Goal: Information Seeking & Learning: Learn about a topic

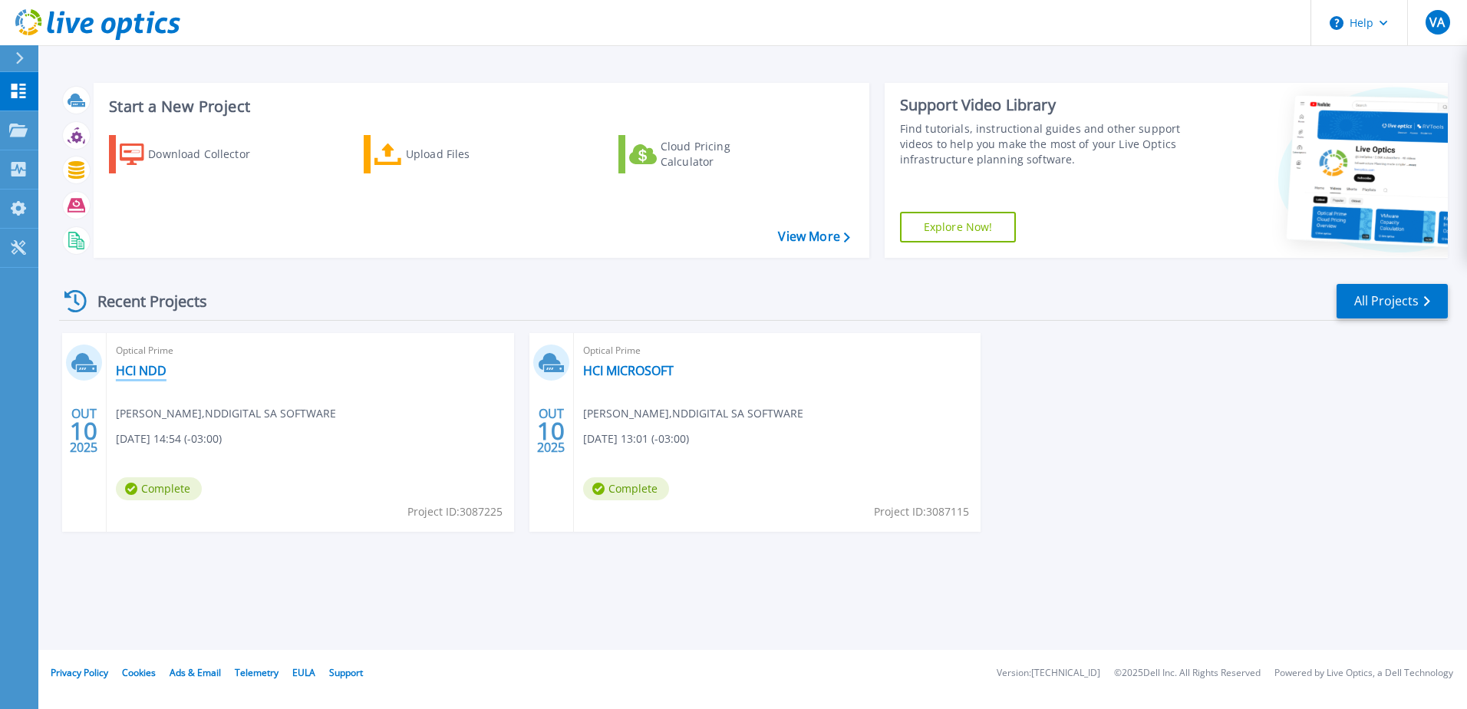
click at [150, 368] on link "HCI NDD" at bounding box center [141, 370] width 51 height 15
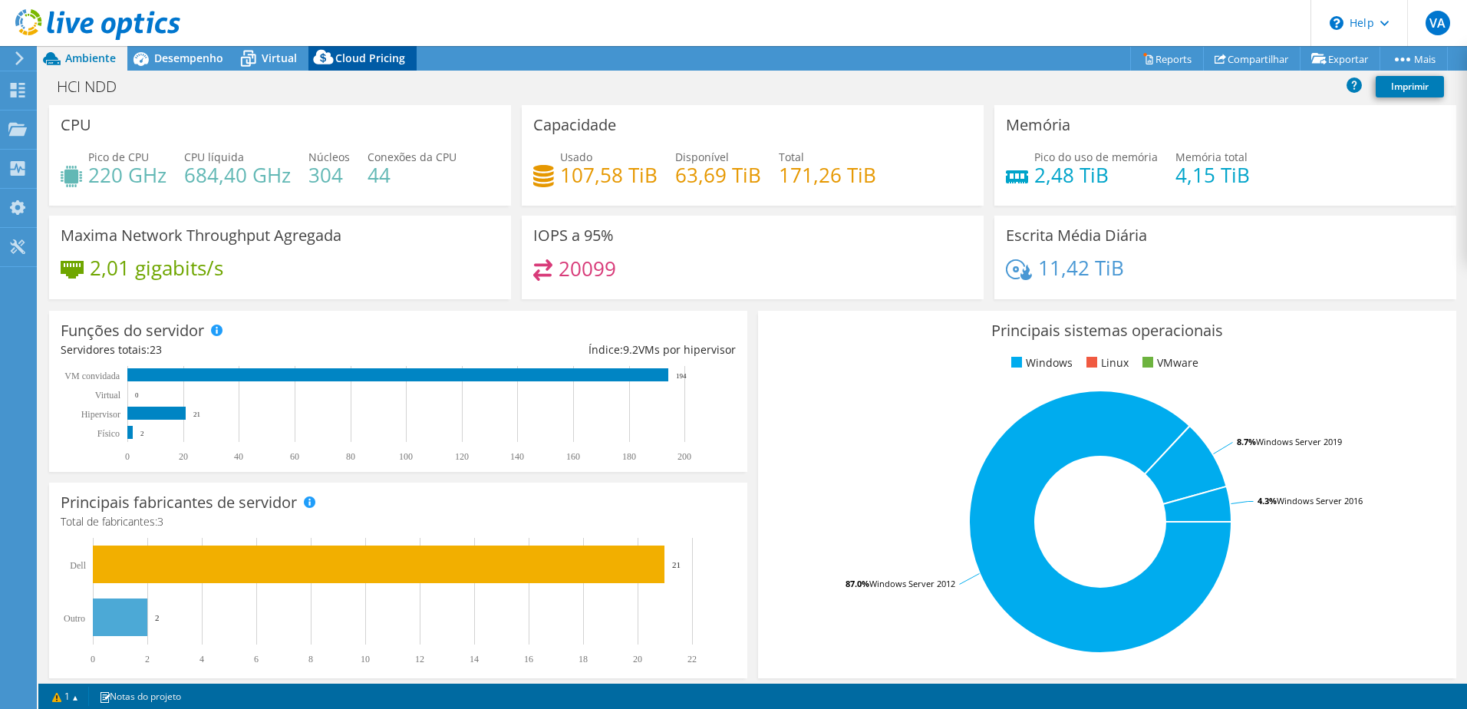
click at [376, 48] on div "Cloud Pricing" at bounding box center [363, 58] width 108 height 25
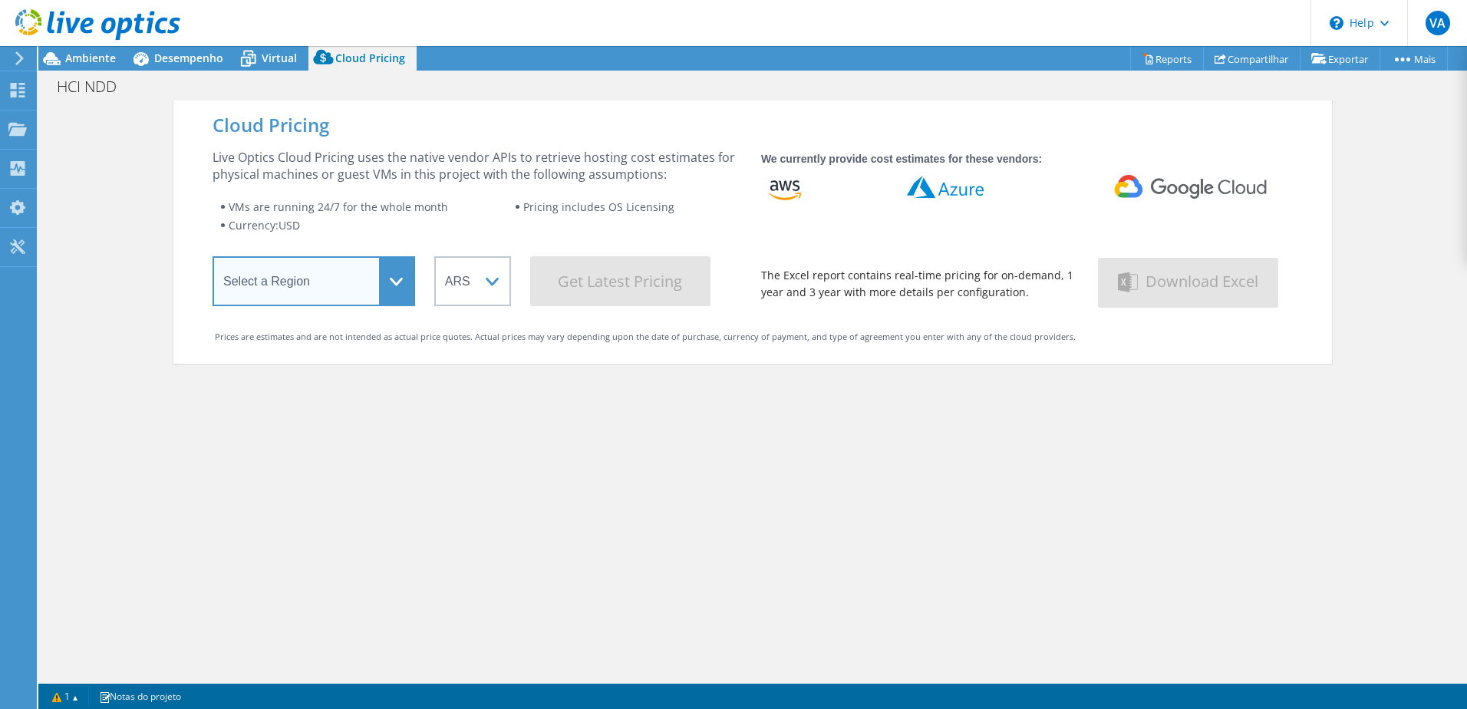
click at [311, 283] on select "Select a Region [GEOGRAPHIC_DATA] ([GEOGRAPHIC_DATA]) [GEOGRAPHIC_DATA] ([GEOGR…" at bounding box center [314, 281] width 203 height 50
select select "SouthAmerica"
click at [213, 259] on select "Select a Region [GEOGRAPHIC_DATA] ([GEOGRAPHIC_DATA]) [GEOGRAPHIC_DATA] ([GEOGR…" at bounding box center [314, 281] width 203 height 50
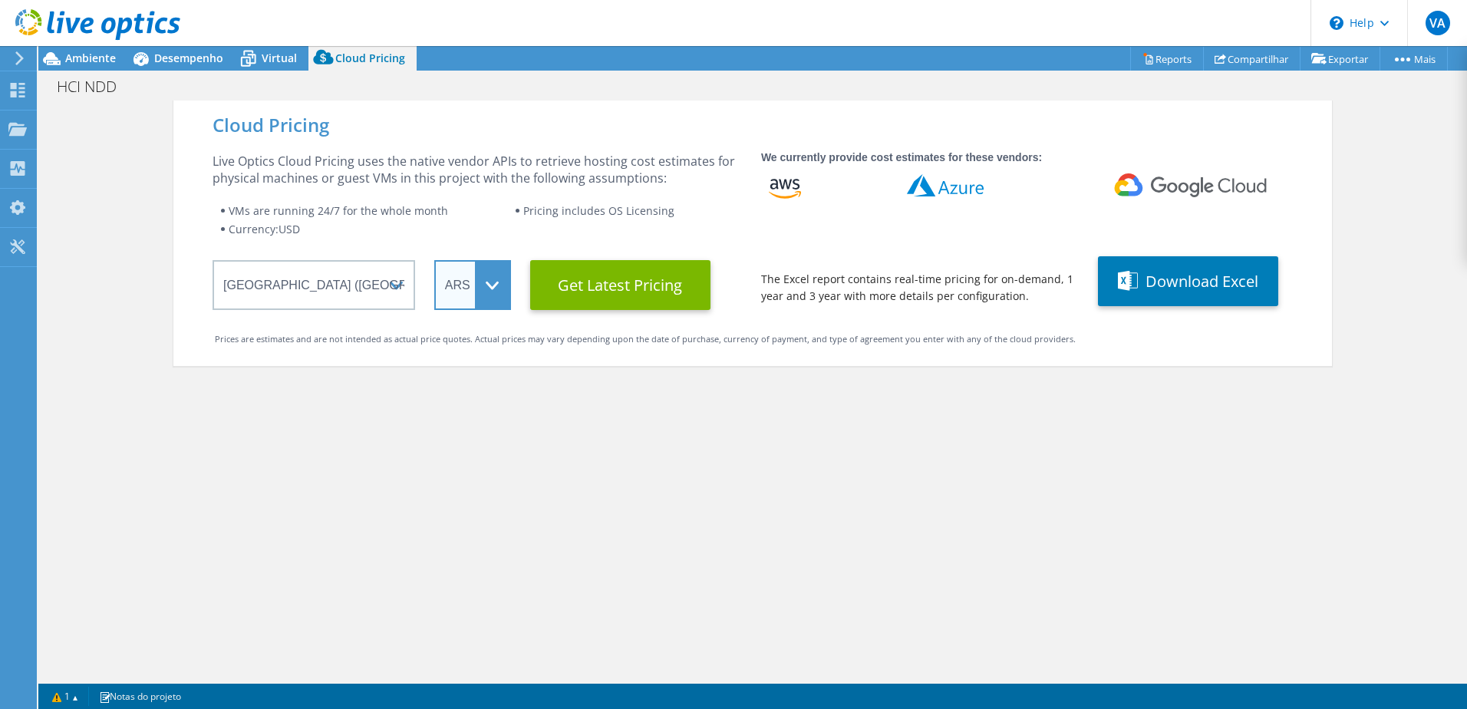
click at [457, 282] on select "ARS AUD BRL CAD CHF CLP CNY DKK EUR GBP HKD HUF INR JPY MXN MYR NOK NZD PEN SEK…" at bounding box center [472, 285] width 77 height 50
click at [434, 260] on select "ARS AUD BRL CAD CHF CLP CNY DKK EUR GBP HKD HUF INR JPY MXN MYR NOK NZD PEN SEK…" at bounding box center [472, 285] width 77 height 50
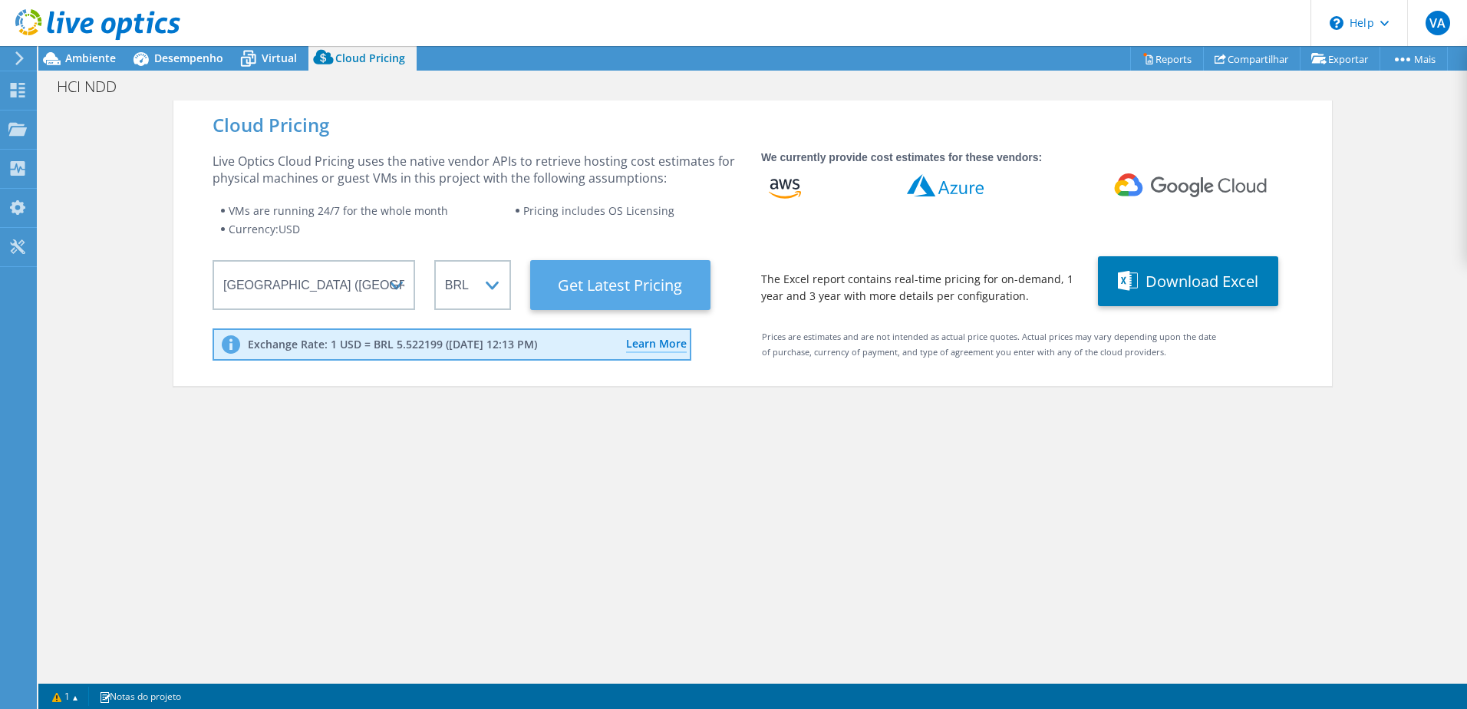
click at [590, 285] on Latest "Get Latest Pricing" at bounding box center [620, 285] width 180 height 50
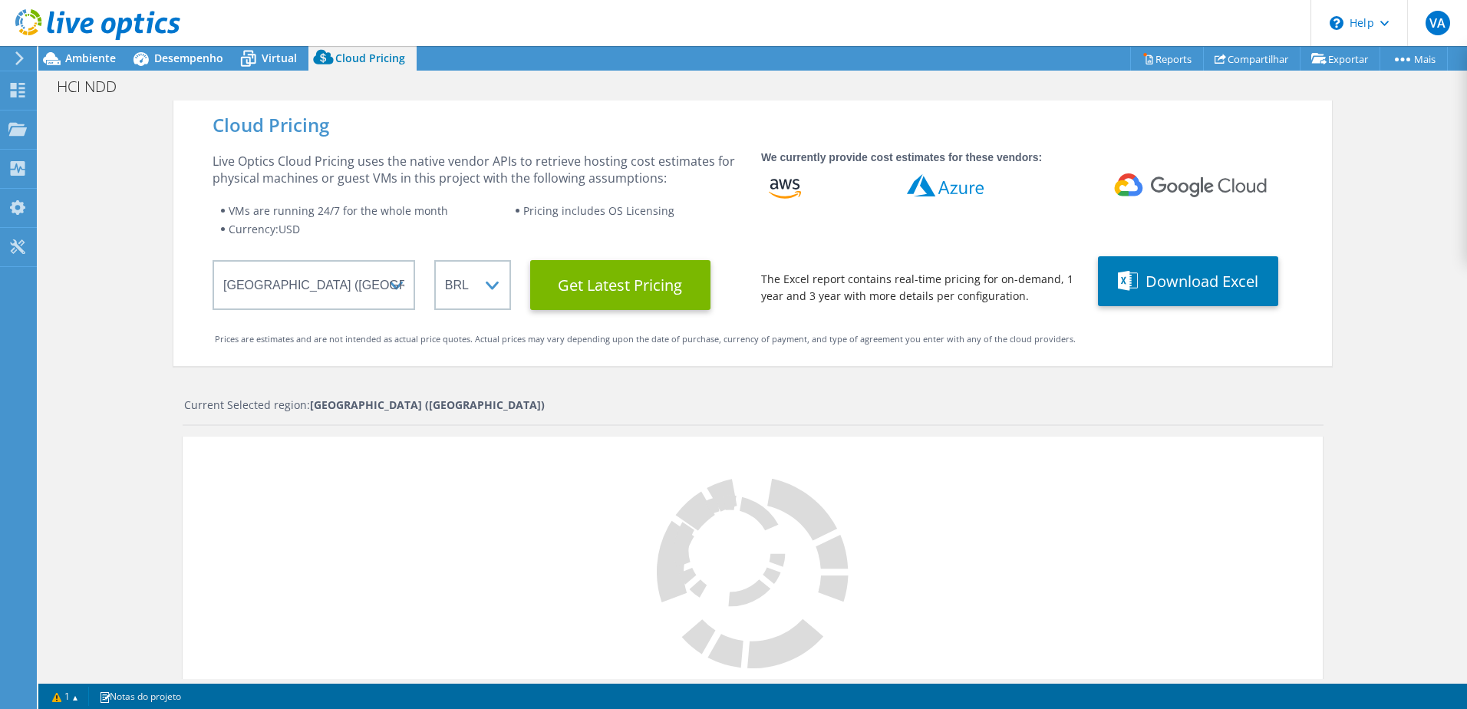
scroll to position [368, 0]
select select "BRL"
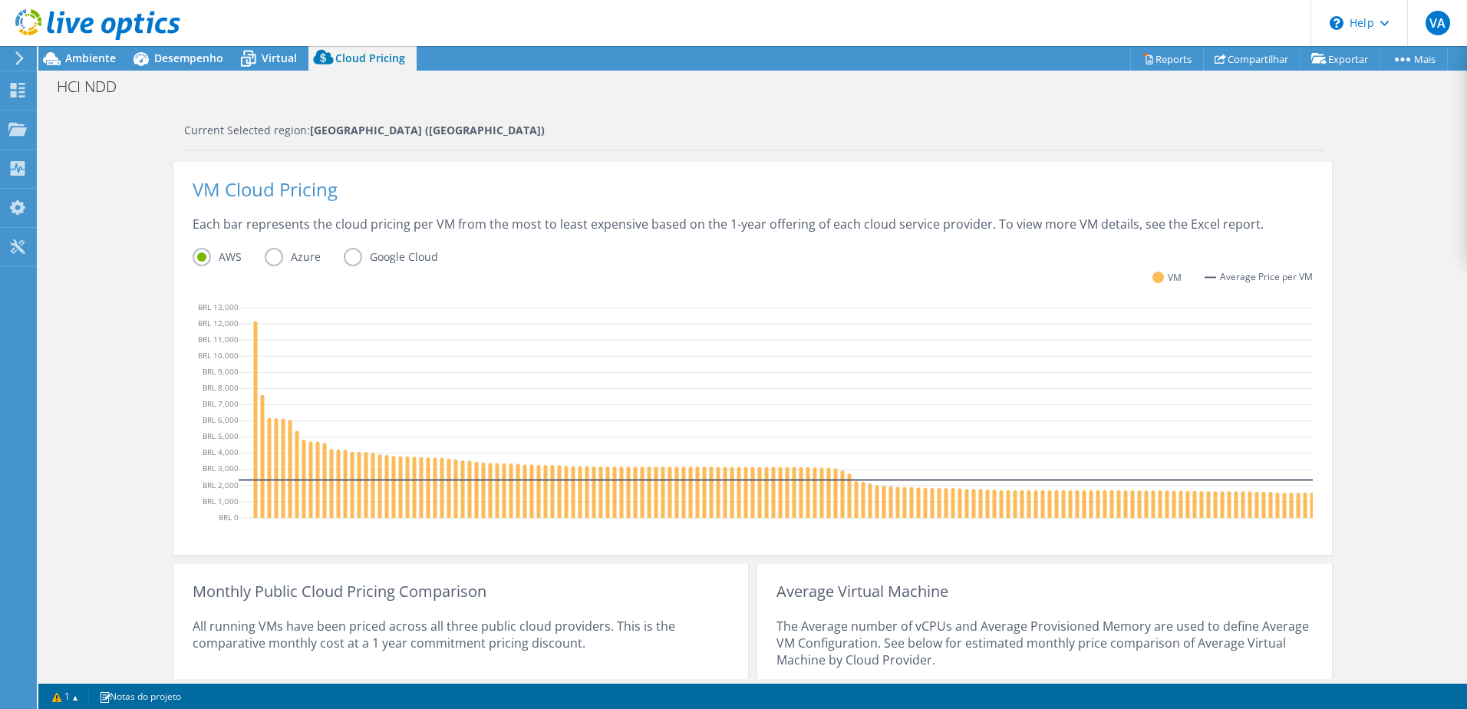
scroll to position [401, 0]
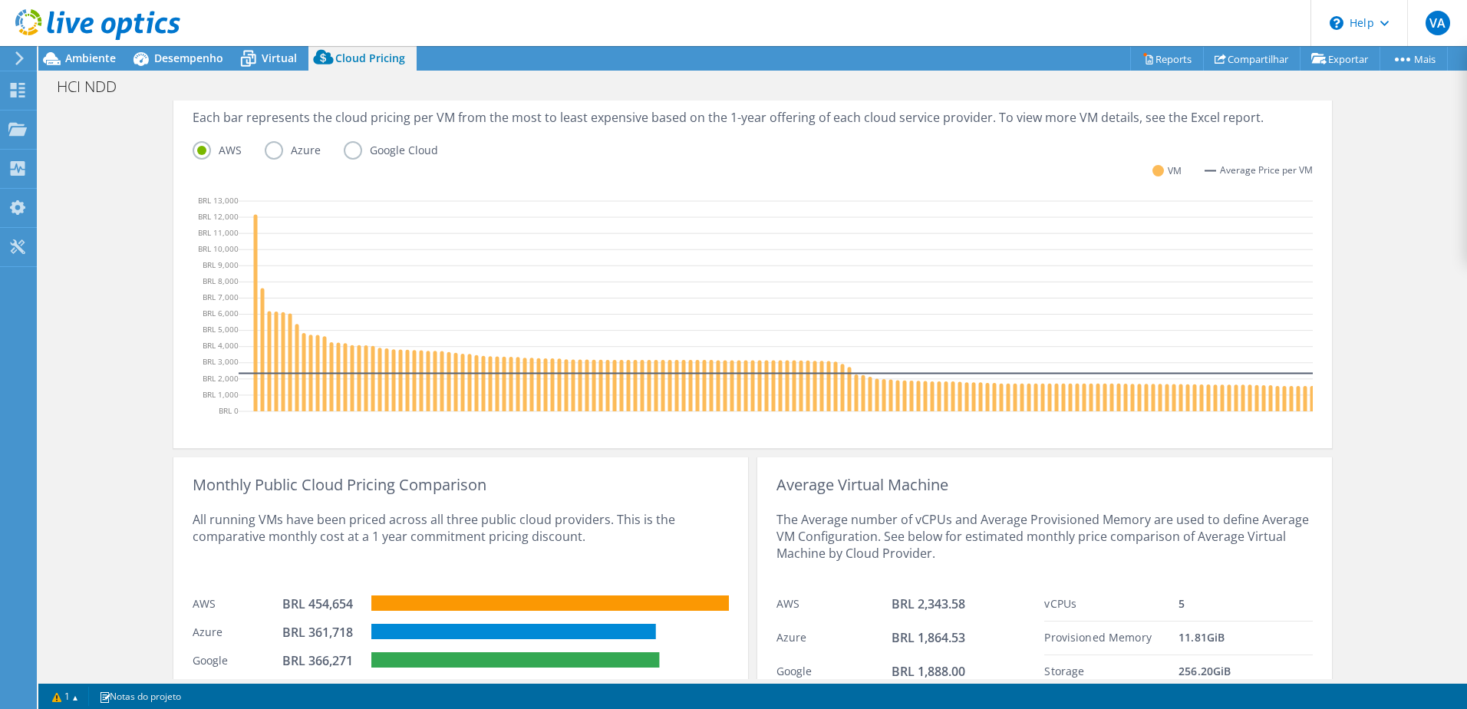
click at [265, 145] on label "Azure" at bounding box center [304, 150] width 79 height 18
click at [0, 0] on input "Azure" at bounding box center [0, 0] width 0 height 0
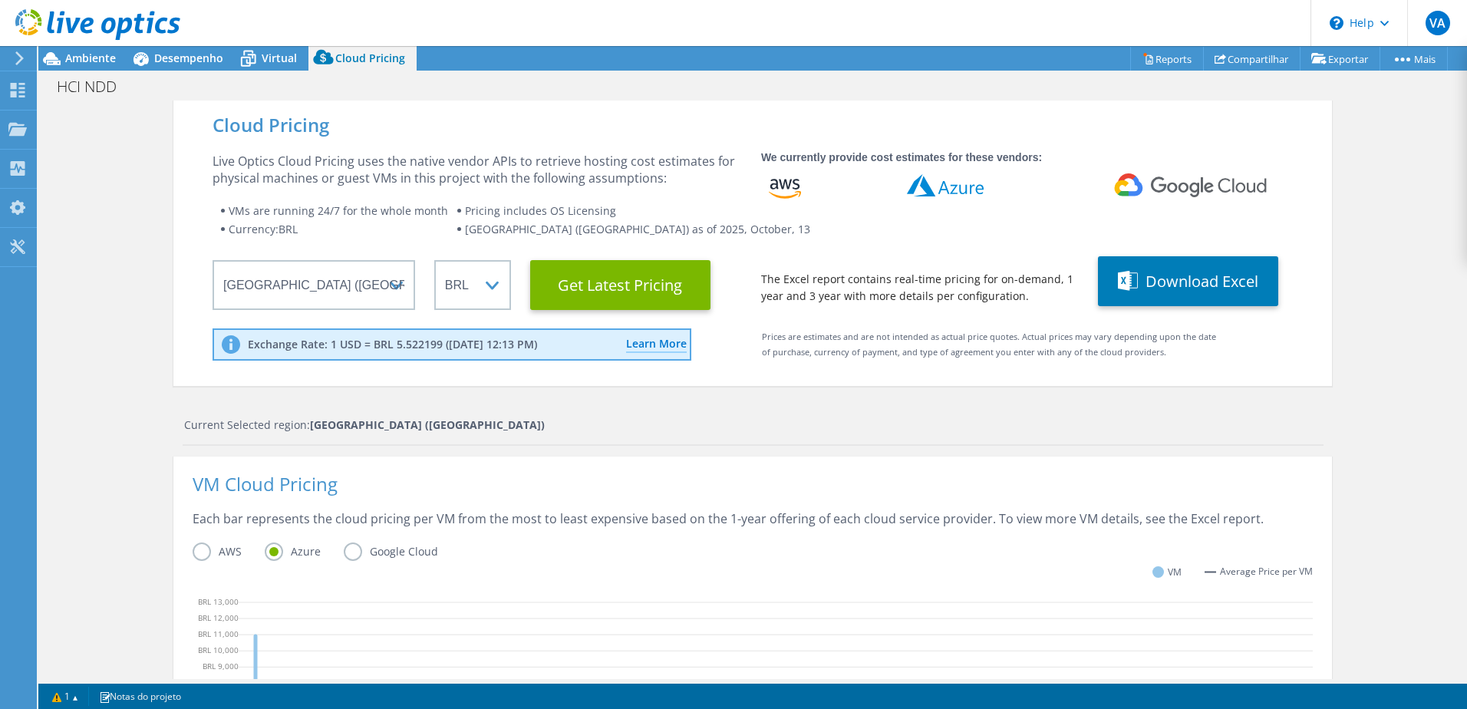
scroll to position [0, 0]
click at [266, 64] on span "Virtual" at bounding box center [279, 58] width 35 height 15
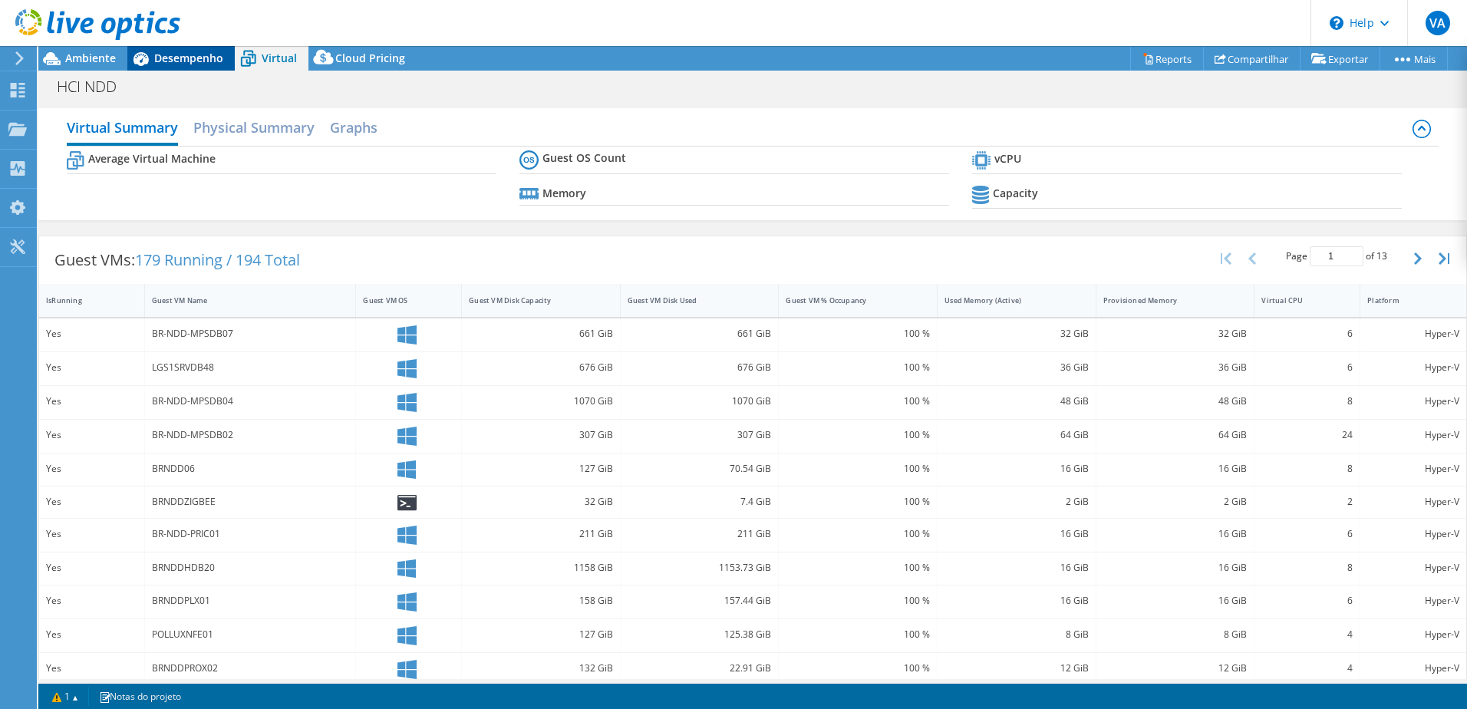
click at [193, 57] on span "Desempenho" at bounding box center [188, 58] width 69 height 15
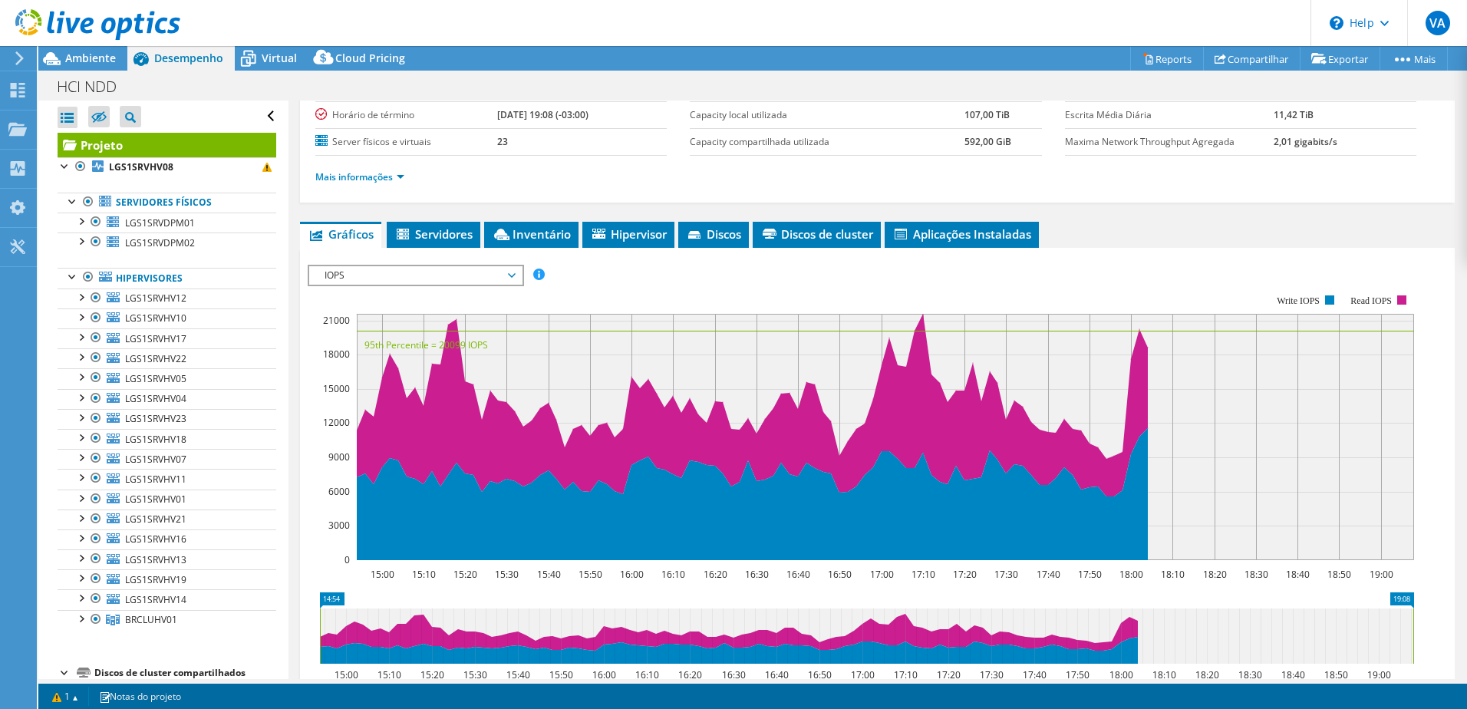
scroll to position [153, 0]
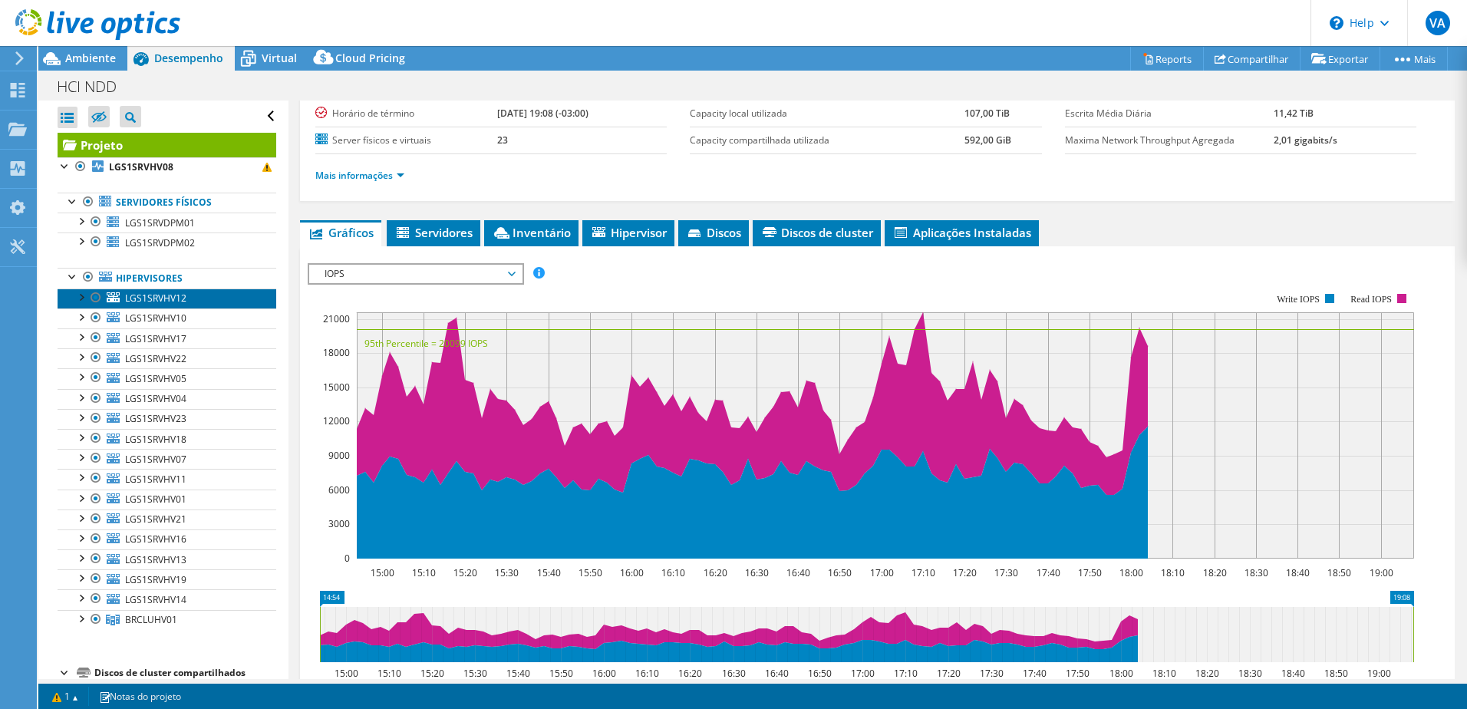
click at [165, 305] on link "LGS1SRVHV12" at bounding box center [167, 299] width 219 height 20
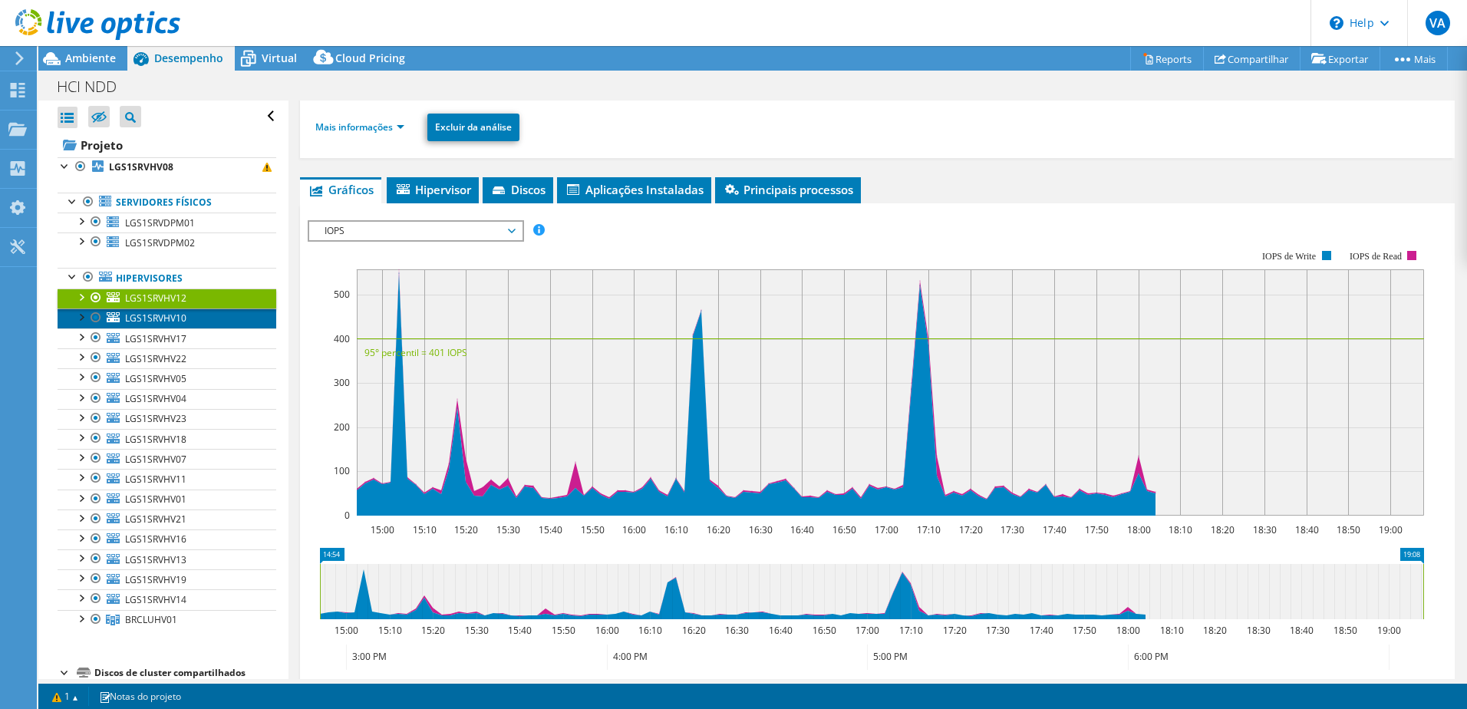
click at [163, 320] on span "LGS1SRVHV10" at bounding box center [155, 318] width 61 height 13
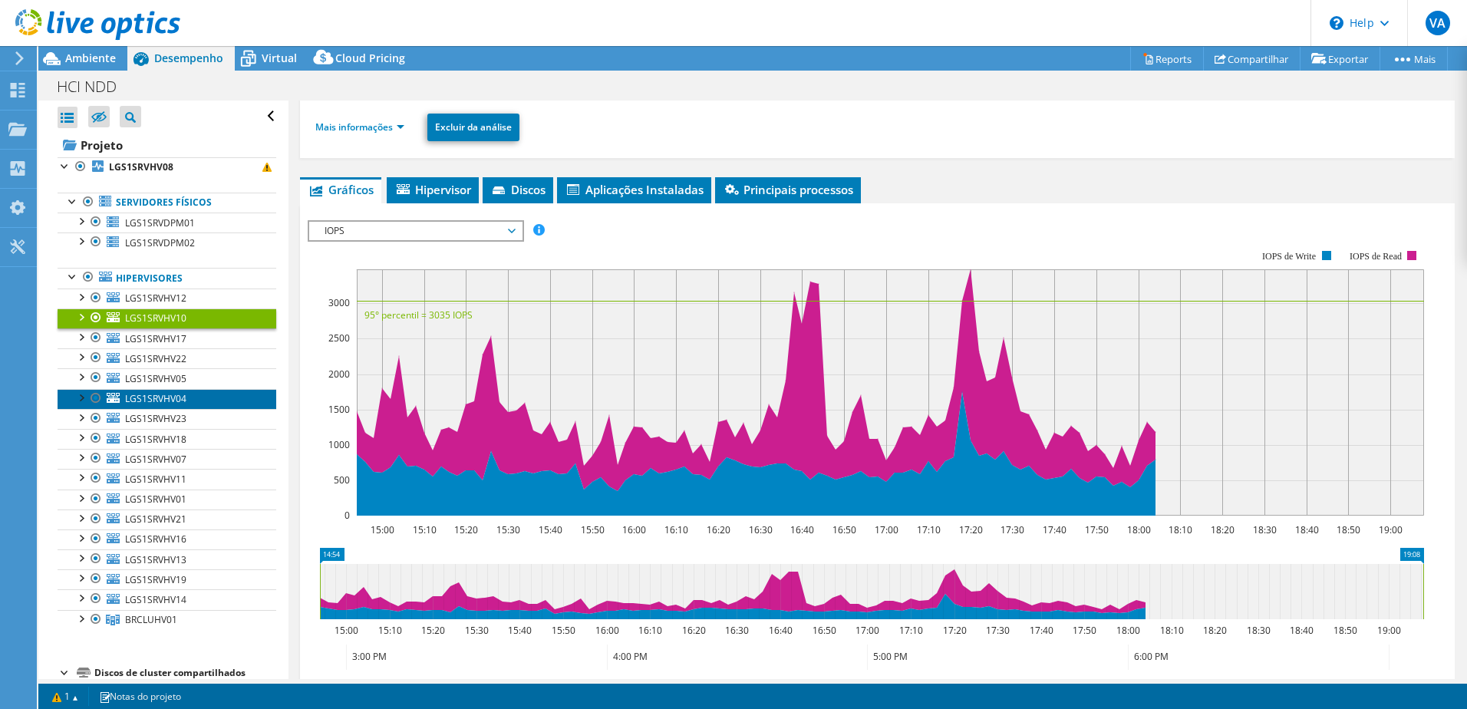
click at [167, 398] on span "LGS1SRVHV04" at bounding box center [155, 398] width 61 height 13
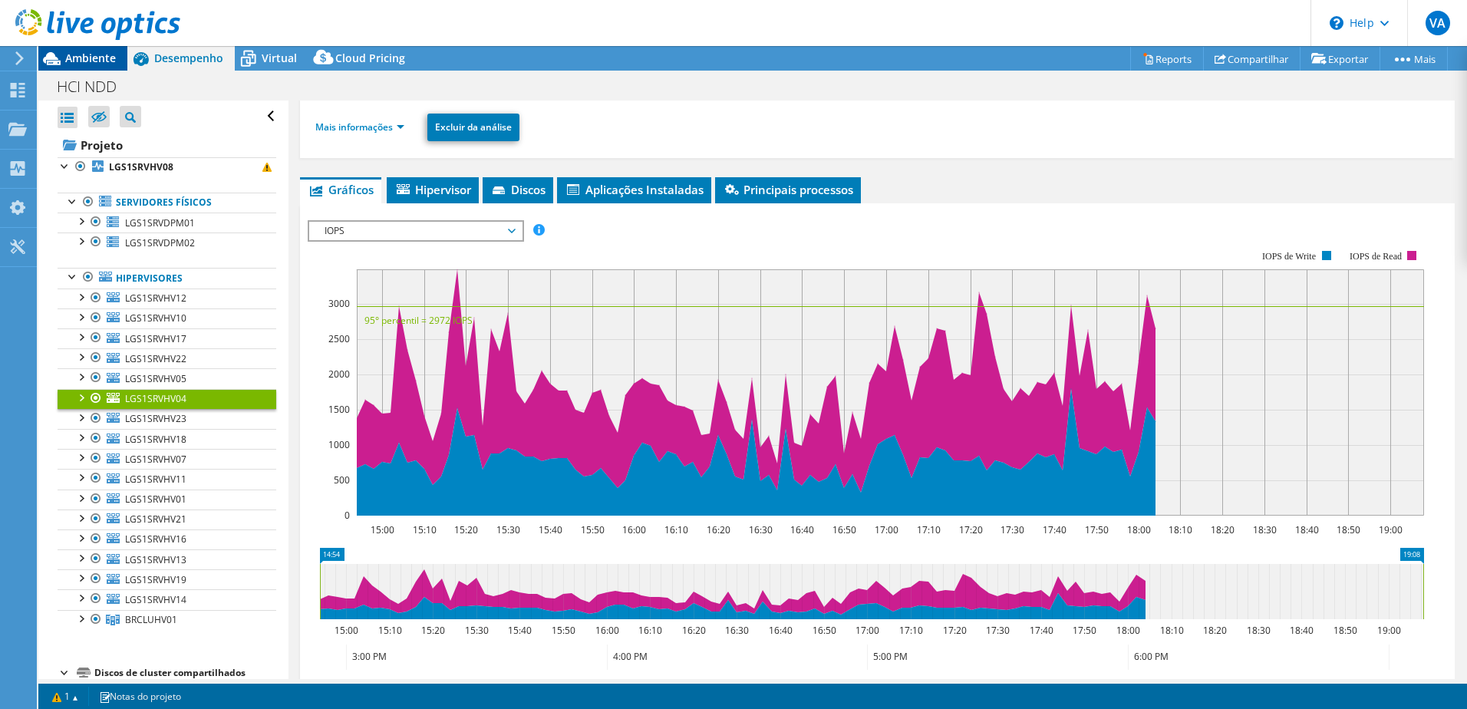
click at [86, 61] on span "Ambiente" at bounding box center [90, 58] width 51 height 15
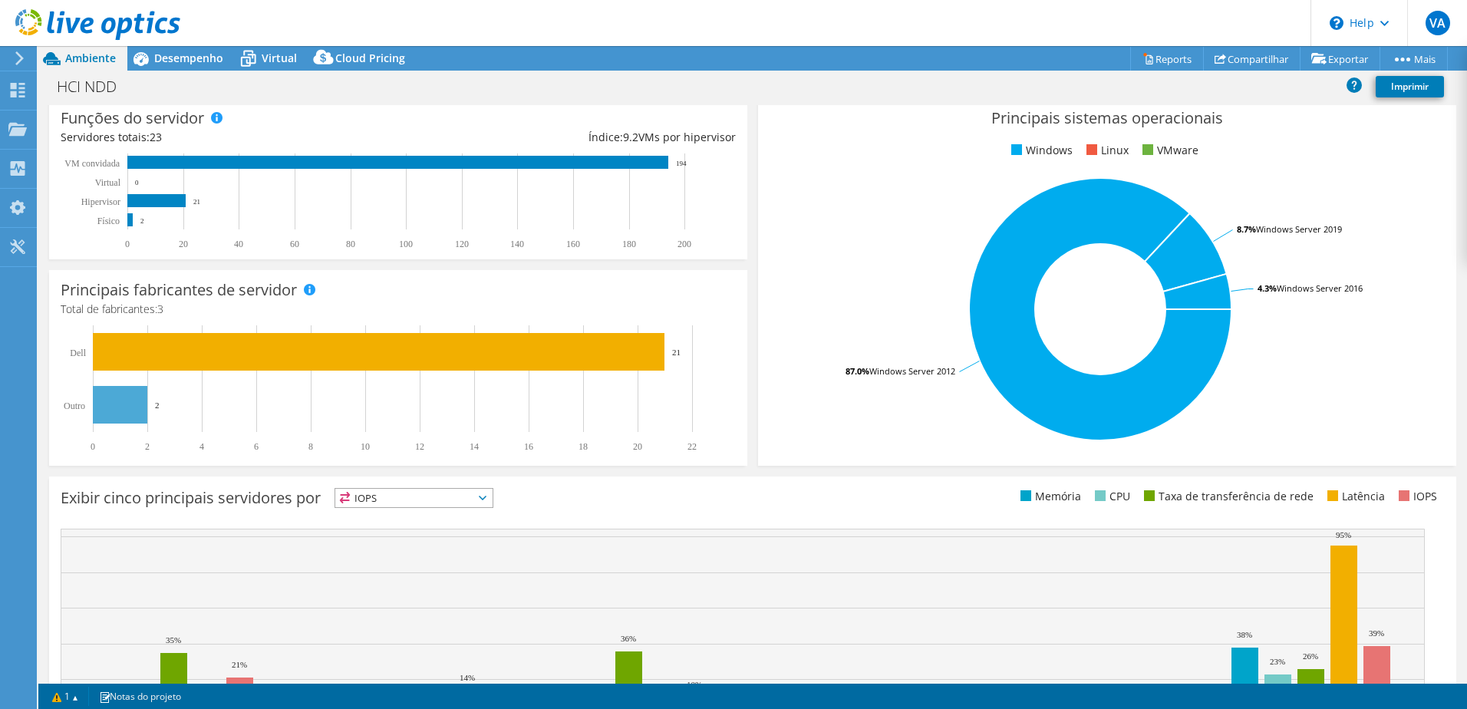
scroll to position [0, 0]
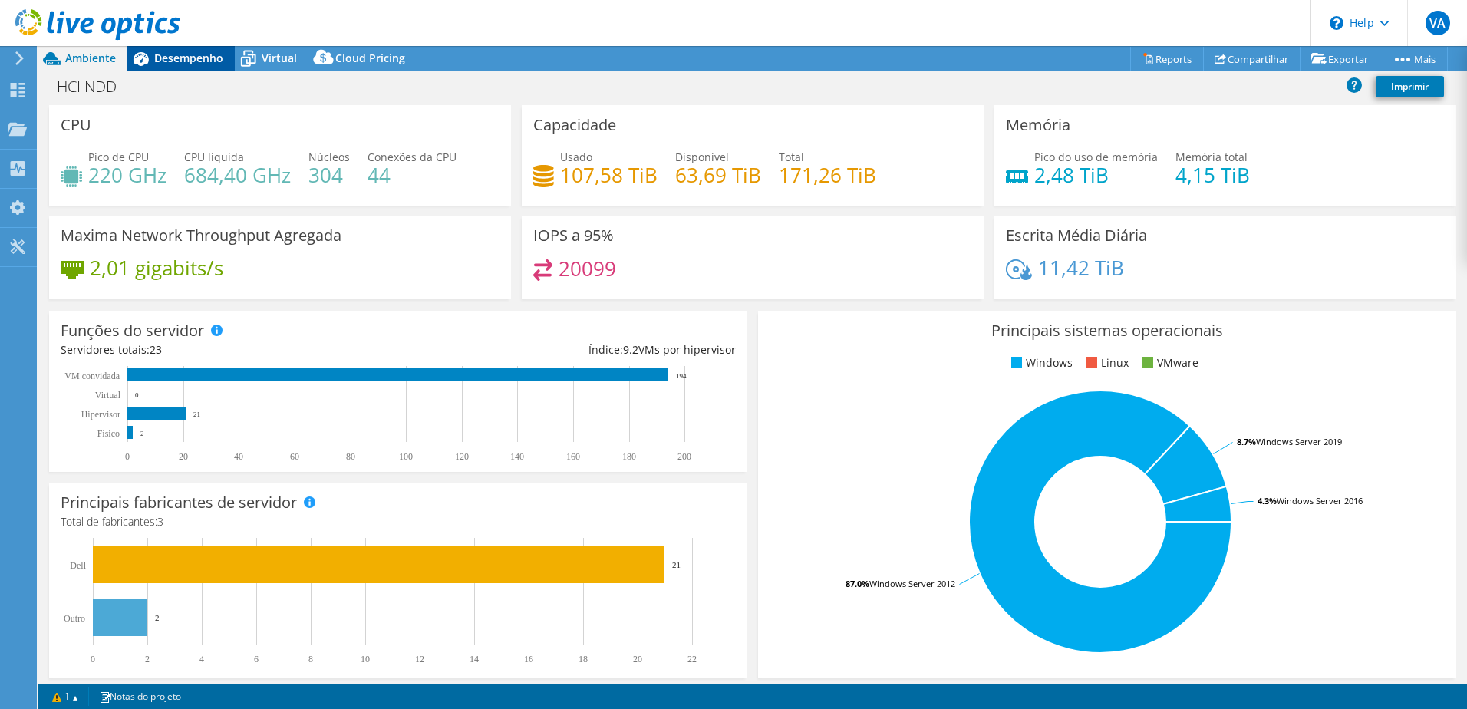
click at [187, 56] on span "Desempenho" at bounding box center [188, 58] width 69 height 15
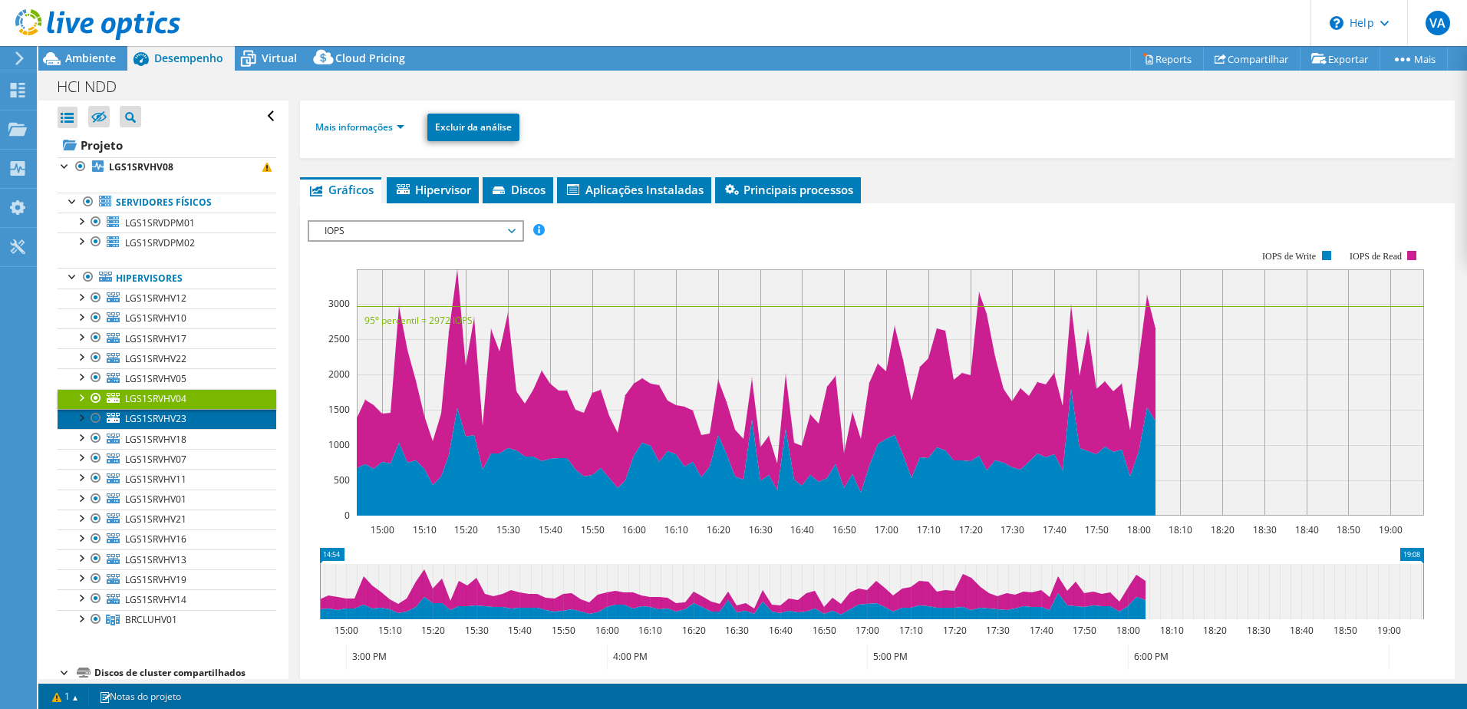
click at [170, 423] on span "LGS1SRVHV23" at bounding box center [155, 418] width 61 height 13
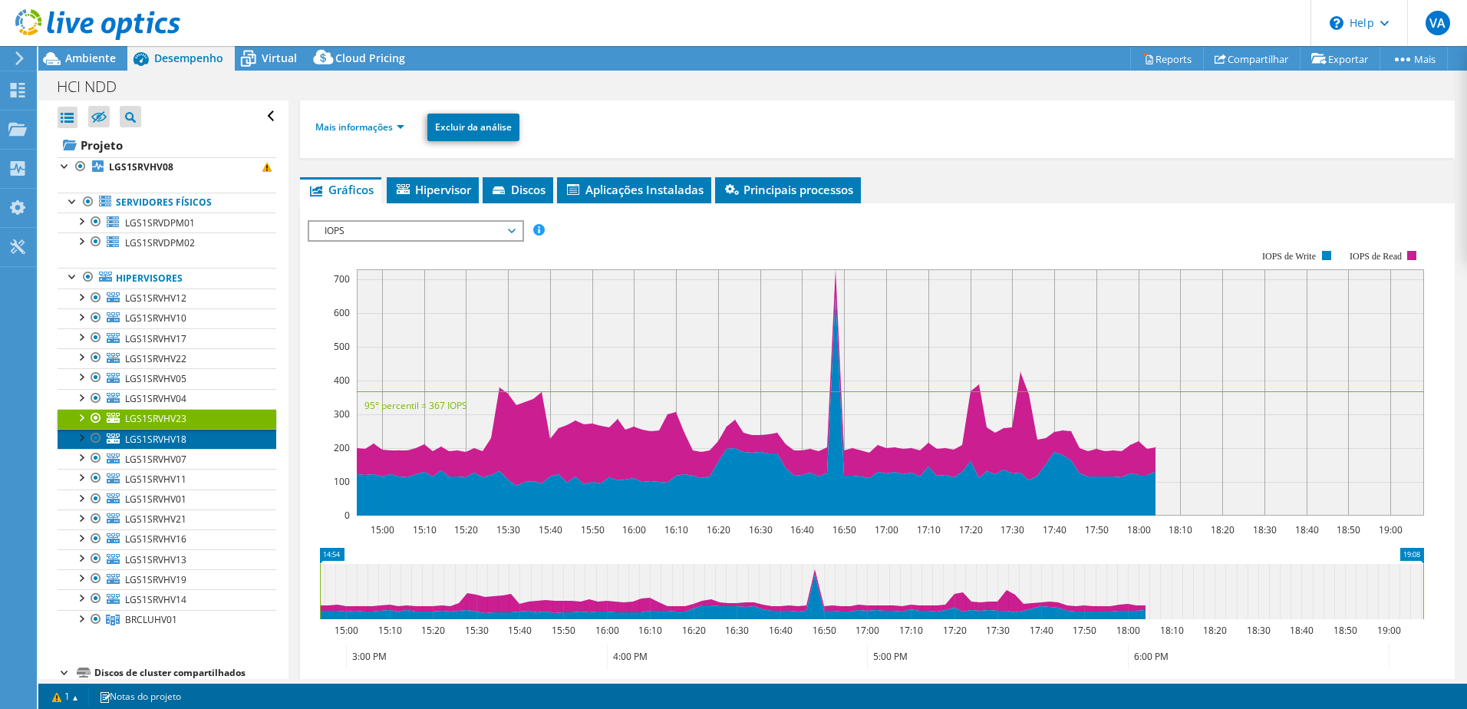
click at [168, 444] on span "LGS1SRVHV18" at bounding box center [155, 439] width 61 height 13
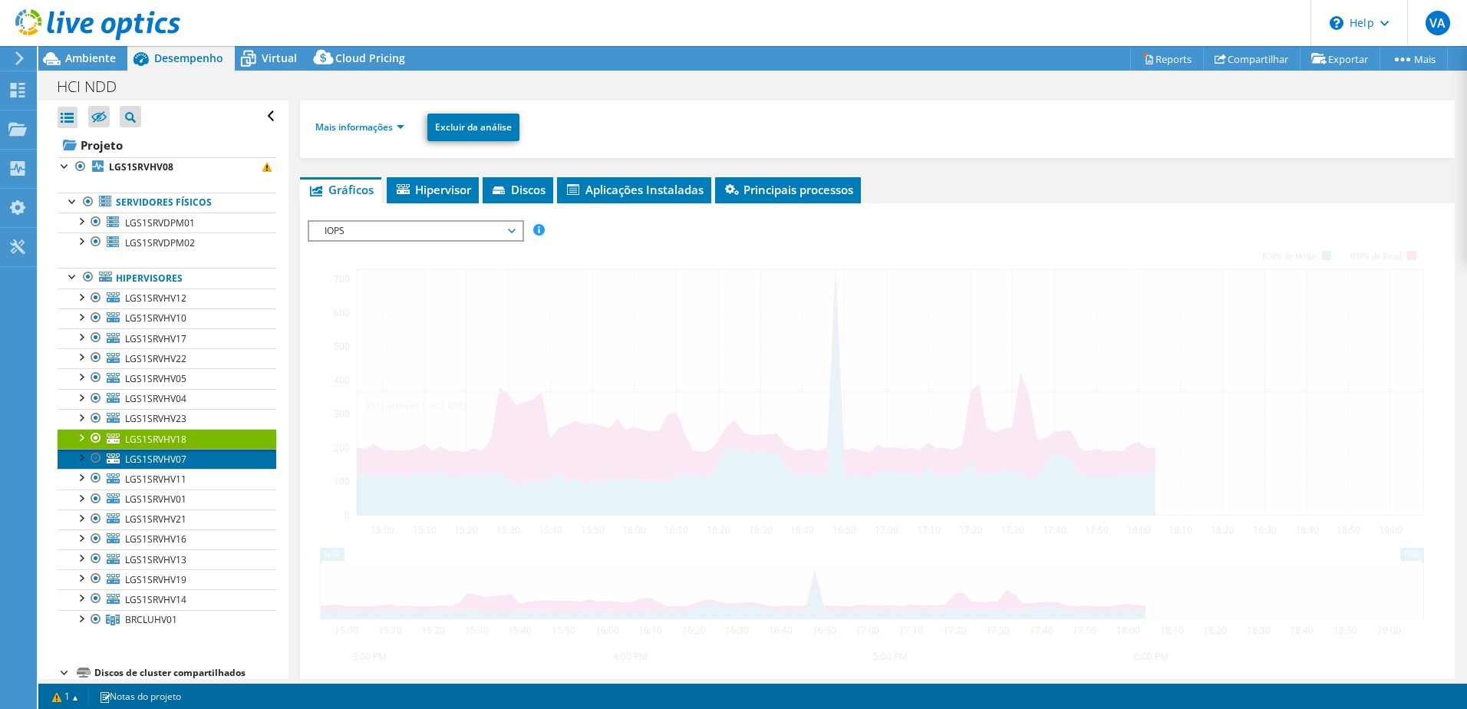
click at [173, 468] on link "LGS1SRVHV07" at bounding box center [167, 459] width 219 height 20
